Goal: Find specific page/section: Find specific page/section

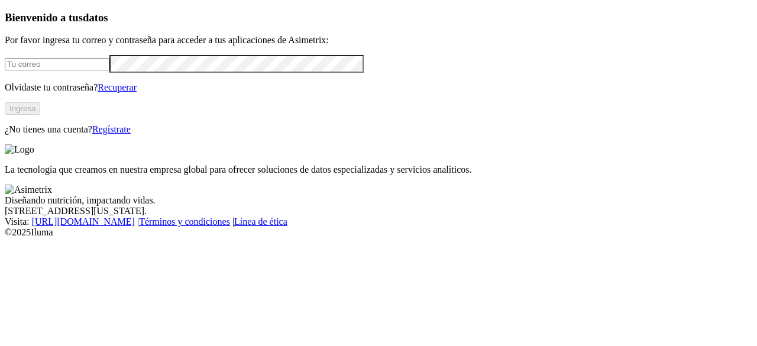
type input "[PERSON_NAME][EMAIL_ADDRESS][PERSON_NAME][DOMAIN_NAME]"
click at [40, 115] on button "Ingresa" at bounding box center [22, 108] width 35 height 12
